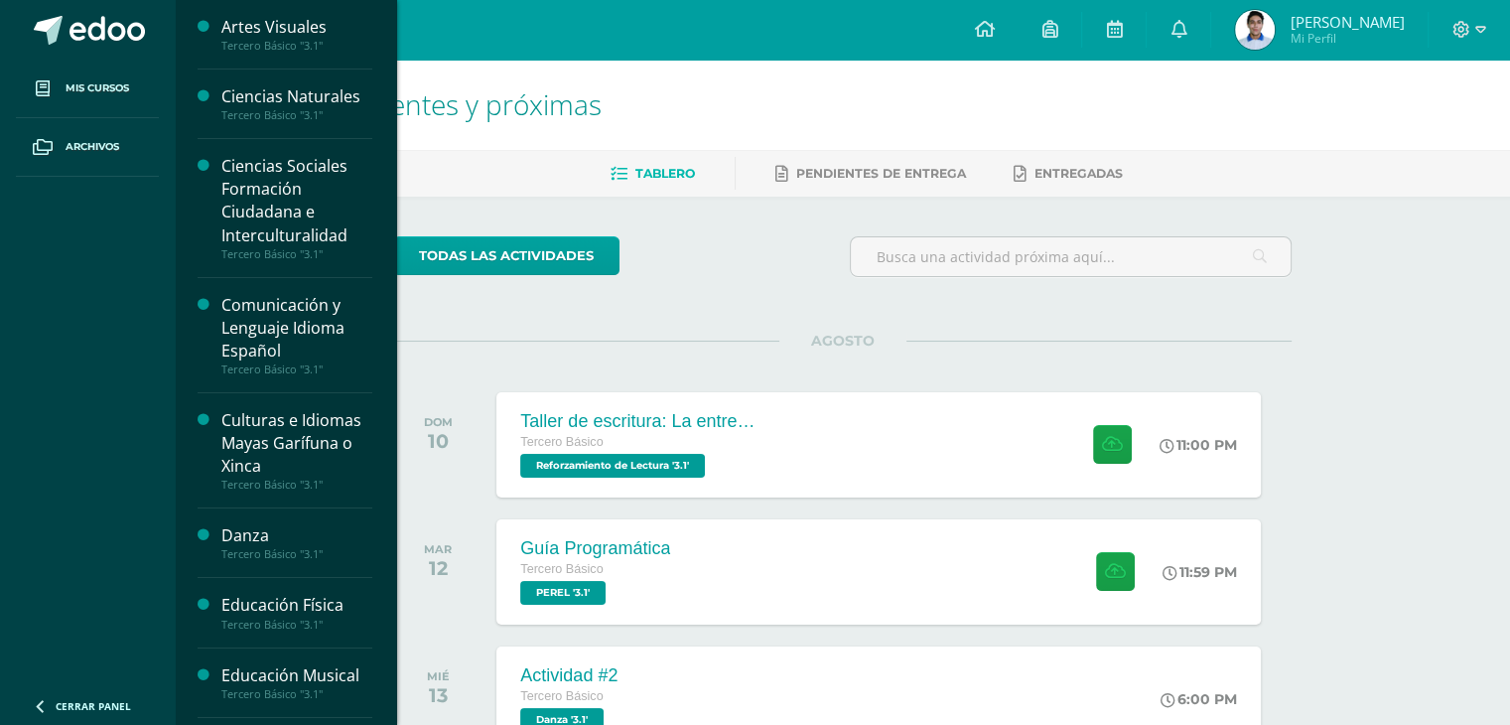
scroll to position [634, 0]
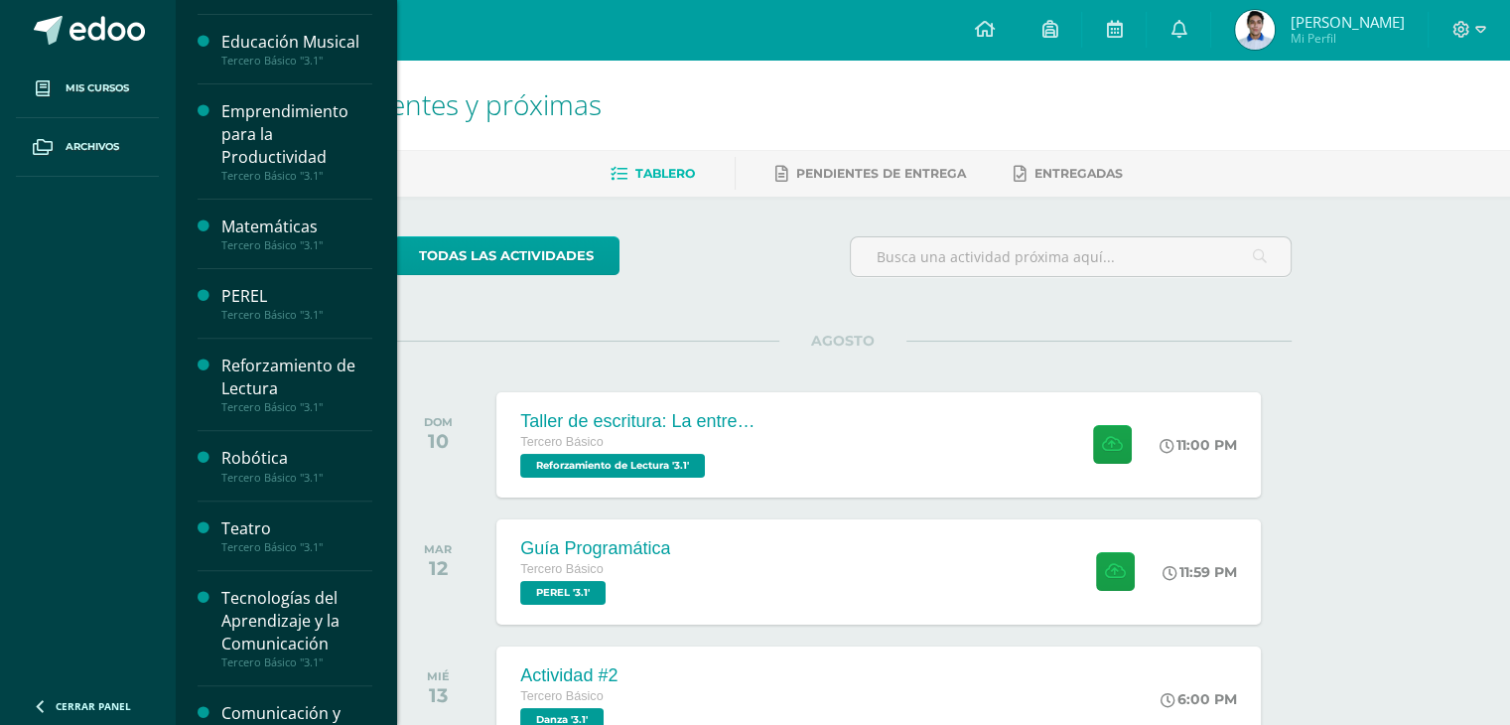
click at [233, 511] on div "Teatro Tercero Básico "3.1"" at bounding box center [285, 536] width 175 height 70
click at [237, 509] on div "Teatro Tercero Básico "3.1"" at bounding box center [285, 536] width 175 height 70
click at [238, 517] on div "Teatro" at bounding box center [296, 528] width 151 height 23
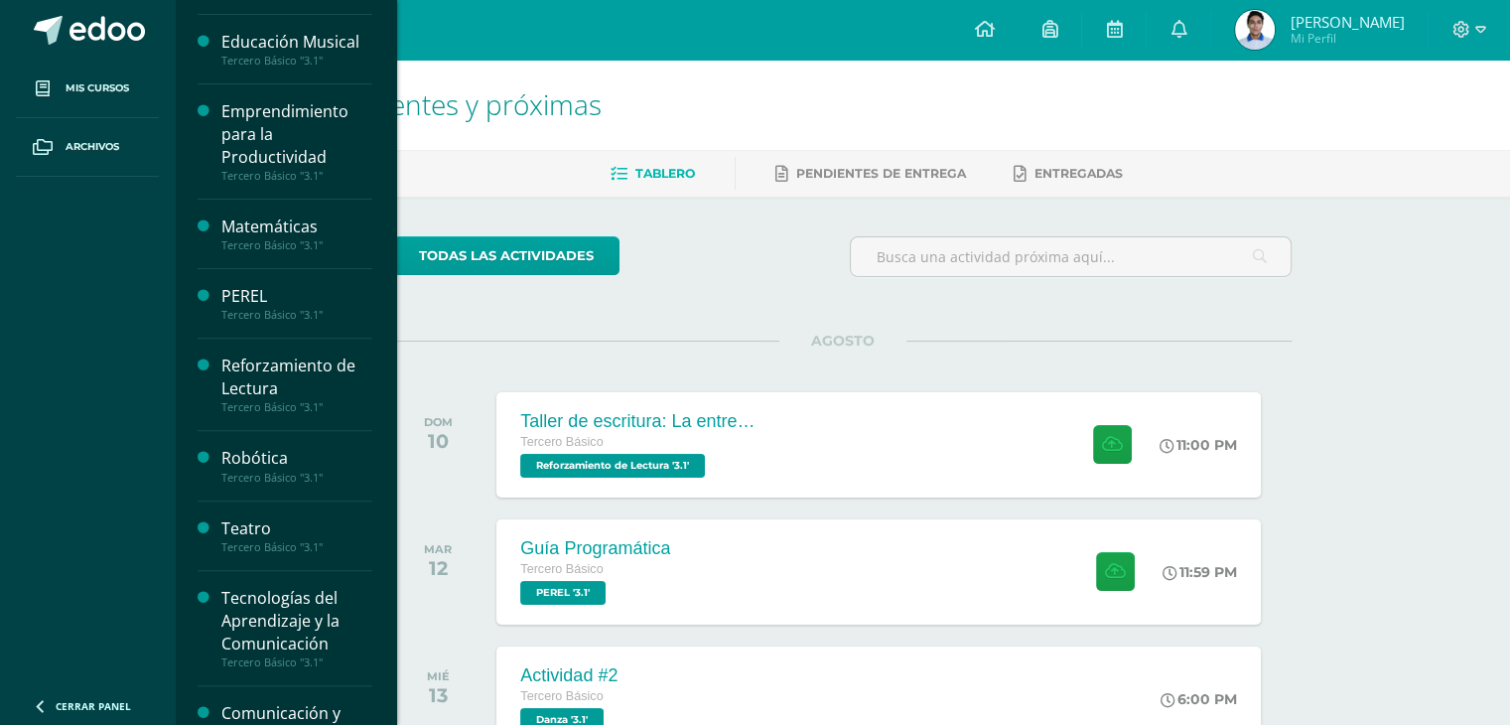
click at [238, 517] on div "Teatro" at bounding box center [296, 528] width 151 height 23
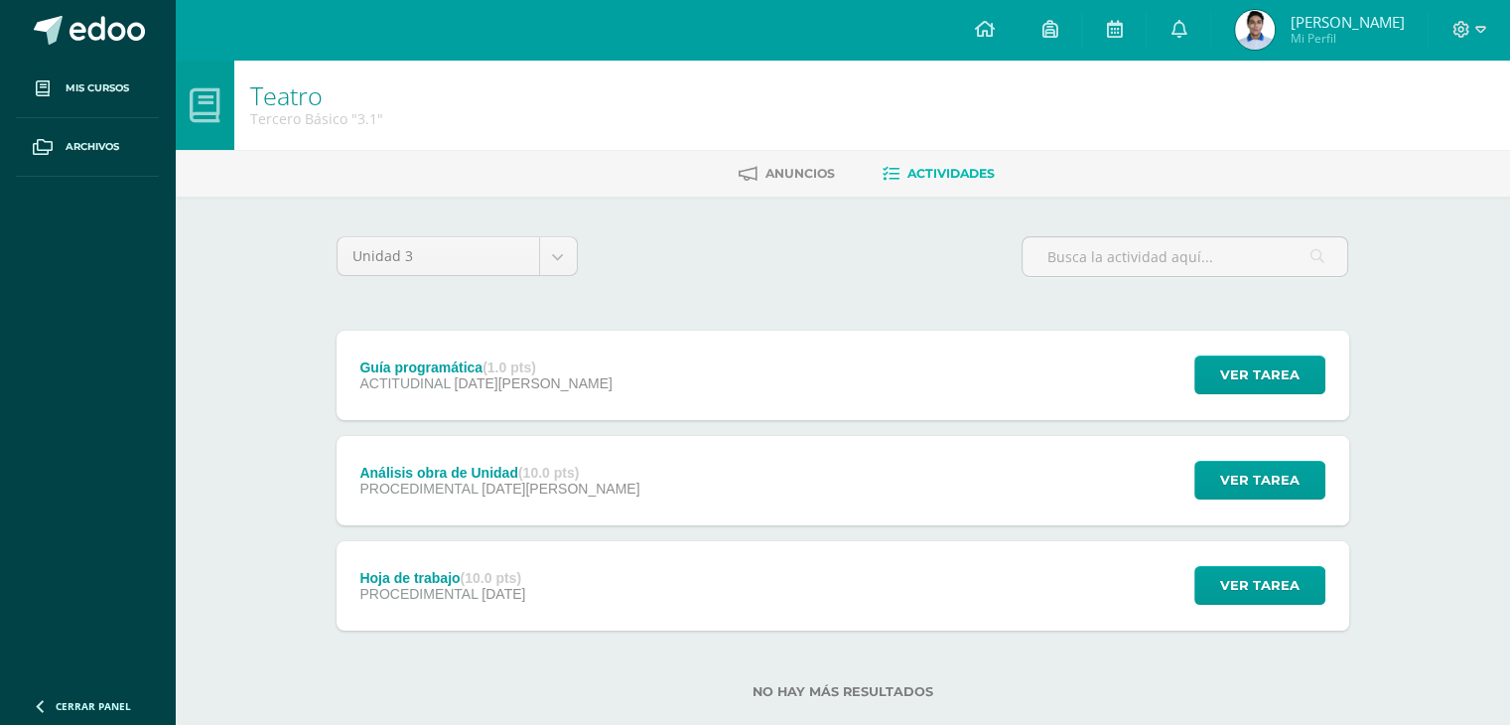
click at [442, 472] on div "Análisis obra de Unidad (10.0 pts)" at bounding box center [499, 473] width 280 height 16
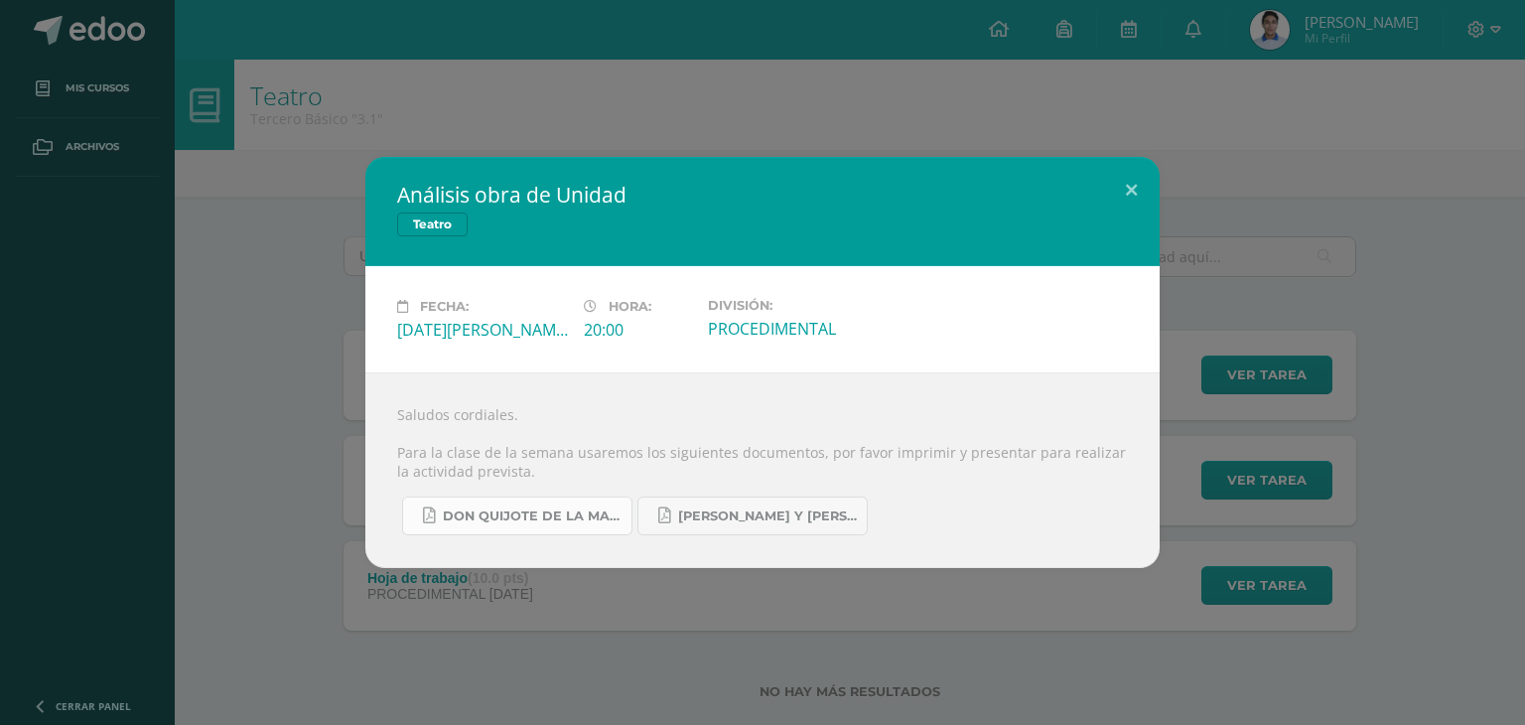
click at [549, 508] on span "Don quijote de la Mancha.pdf" at bounding box center [532, 516] width 179 height 16
click at [750, 505] on link "Romeo y Julieta.pdf" at bounding box center [752, 515] width 230 height 39
click at [1129, 210] on button at bounding box center [1131, 191] width 57 height 68
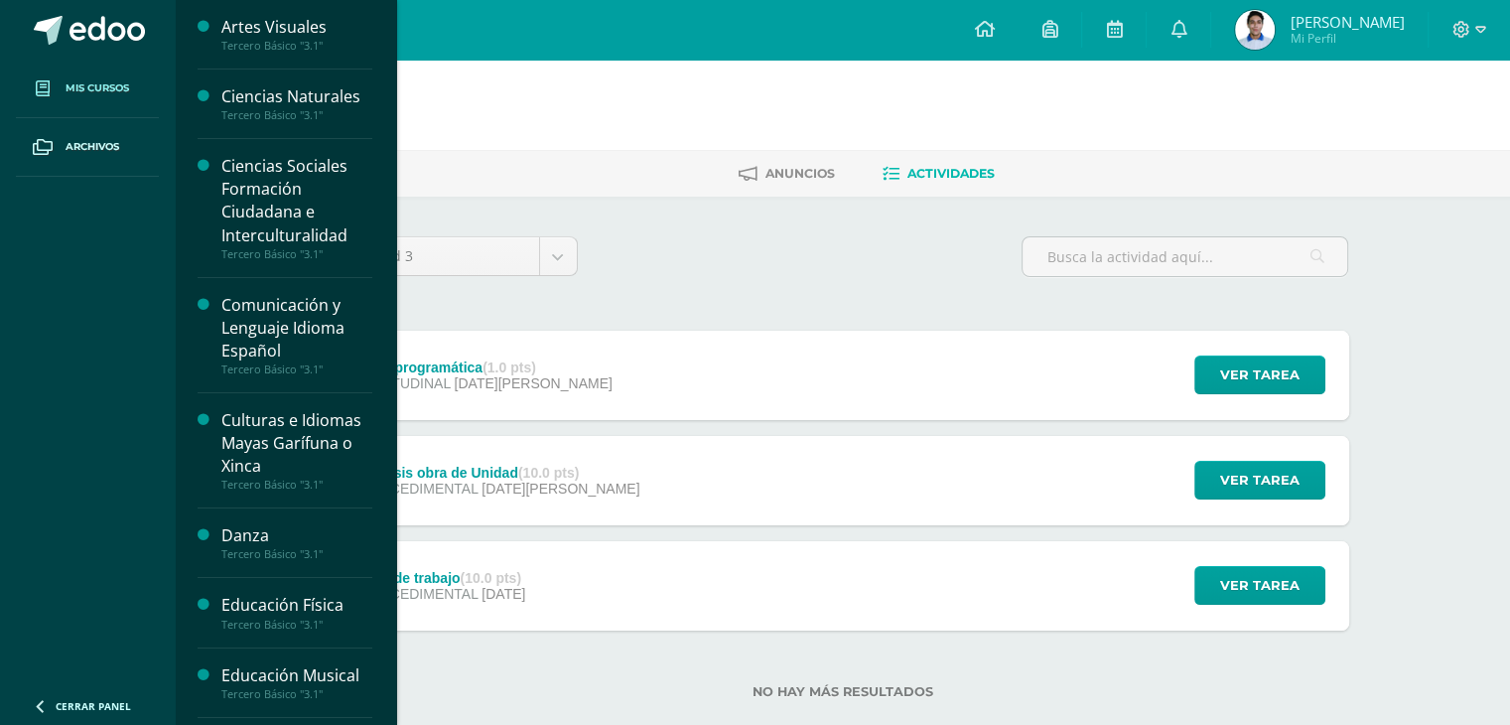
click at [71, 88] on span "Mis cursos" at bounding box center [98, 88] width 64 height 16
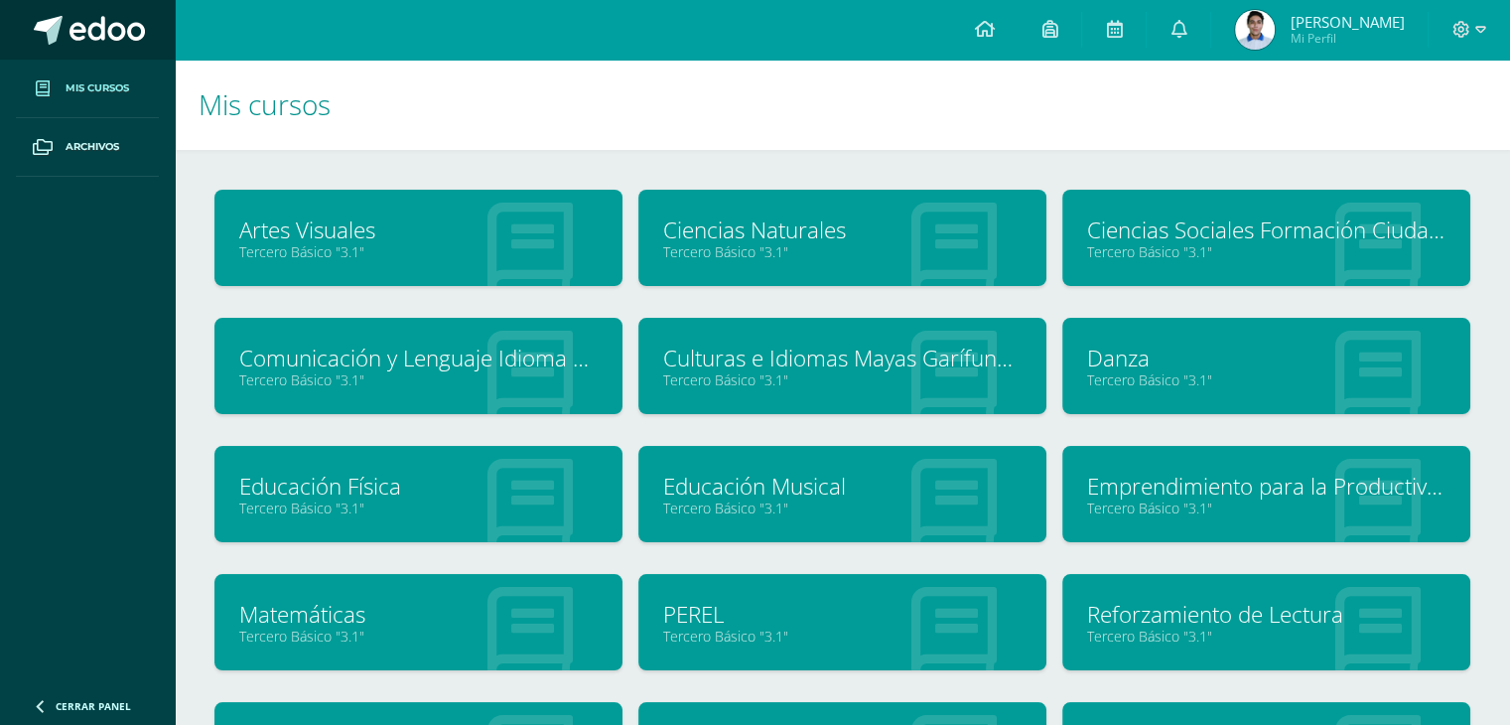
click at [49, 17] on span at bounding box center [48, 30] width 29 height 29
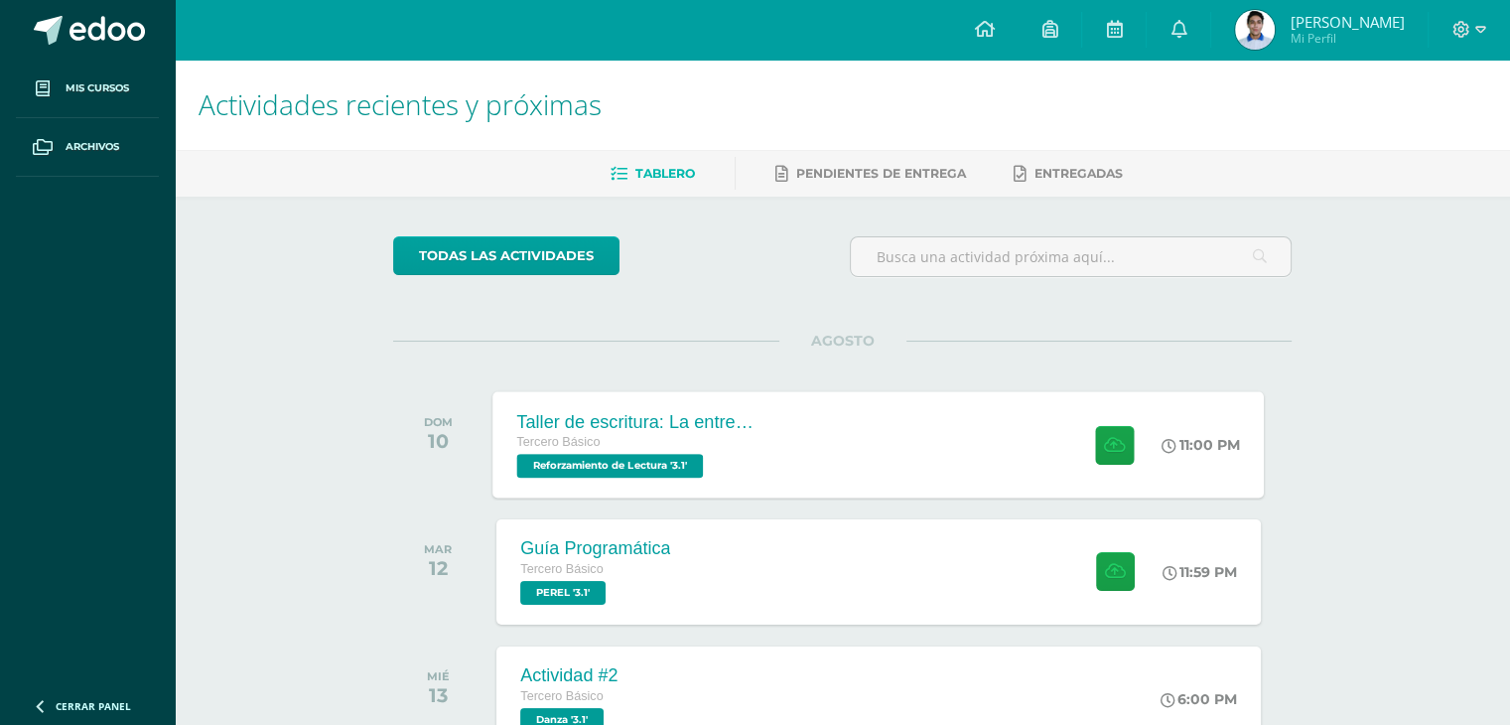
click at [745, 438] on div "Tercero Básico" at bounding box center [637, 443] width 240 height 22
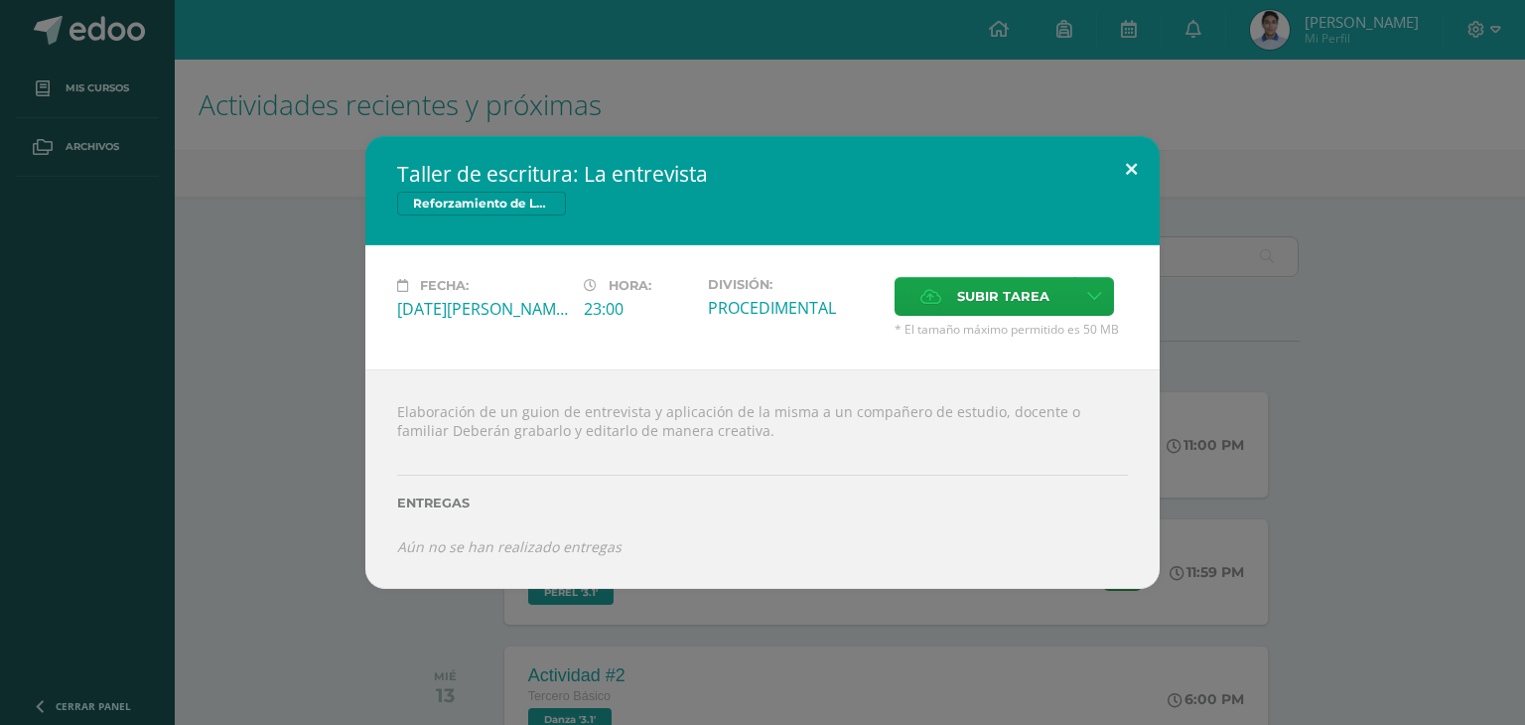
click at [1110, 167] on button at bounding box center [1131, 170] width 57 height 68
